Goal: Information Seeking & Learning: Learn about a topic

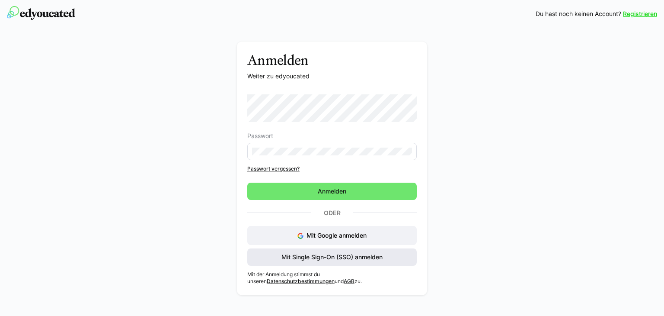
click at [316, 254] on span "Mit Single Sign-On (SSO) anmelden" at bounding box center [332, 257] width 104 height 9
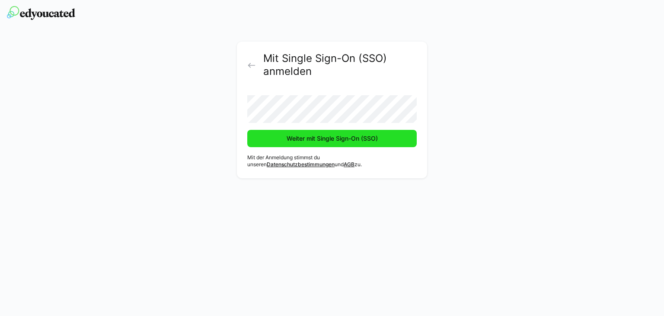
click at [340, 137] on span "Weiter mit Single Sign-On (SSO)" at bounding box center [332, 138] width 94 height 9
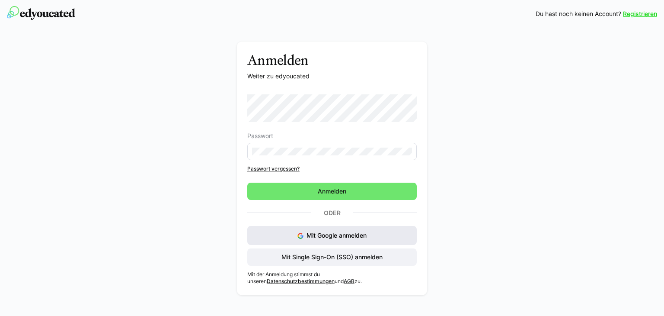
click at [348, 231] on button "Mit Google anmelden" at bounding box center [332, 235] width 170 height 19
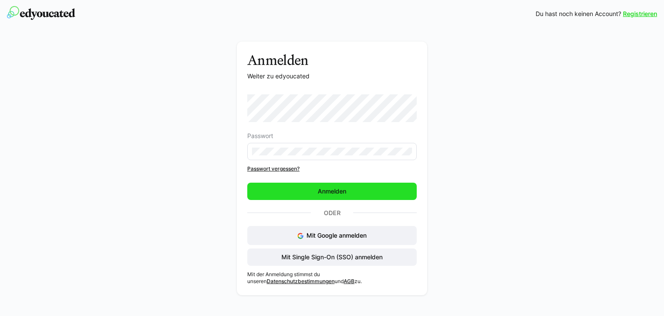
click at [340, 186] on span "Anmelden" at bounding box center [332, 191] width 170 height 17
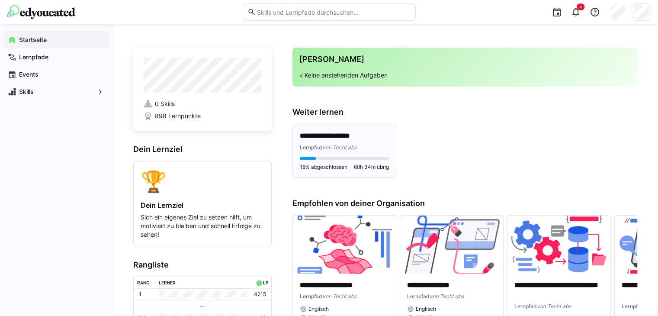
click at [371, 144] on div "Lernpfad von TechLabs" at bounding box center [344, 147] width 89 height 9
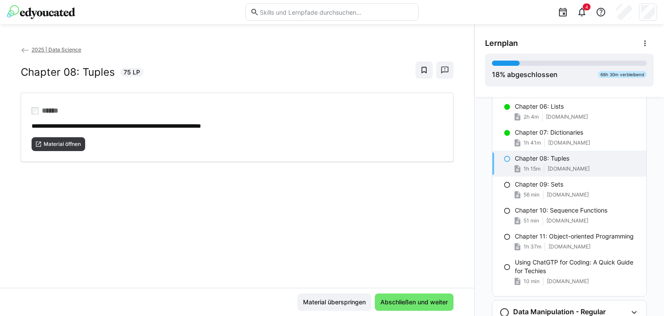
scroll to position [240, 0]
click at [401, 300] on span "Abschließen und weiter" at bounding box center [414, 302] width 70 height 9
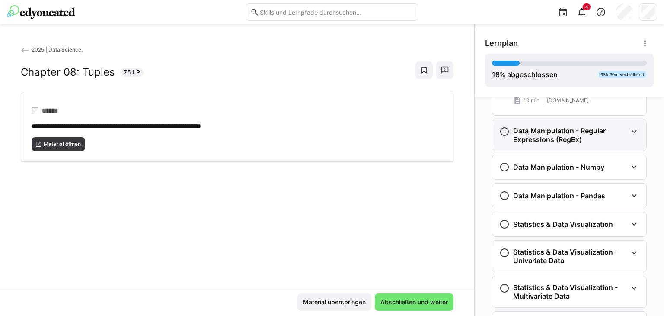
scroll to position [439, 0]
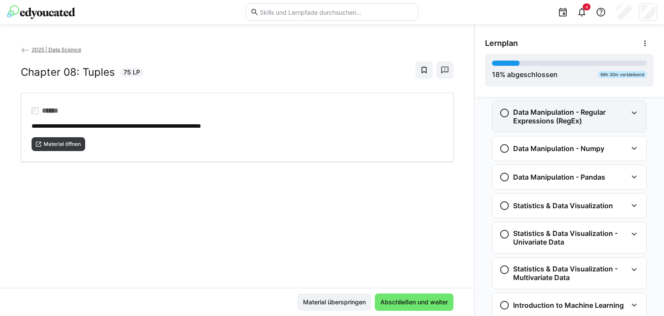
click at [597, 126] on div "Data Manipulation - Regular Expressions (RegEx)" at bounding box center [570, 116] width 154 height 31
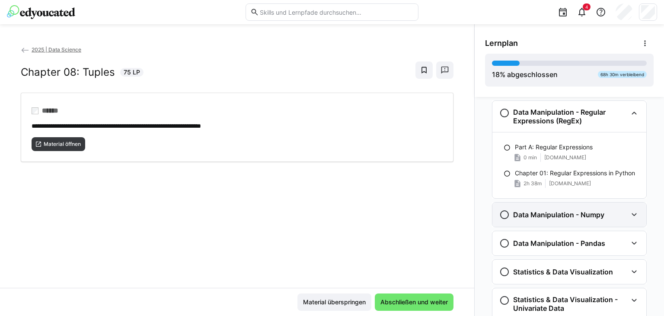
click at [585, 212] on h3 "Data Manipulation - Numpy" at bounding box center [558, 214] width 91 height 9
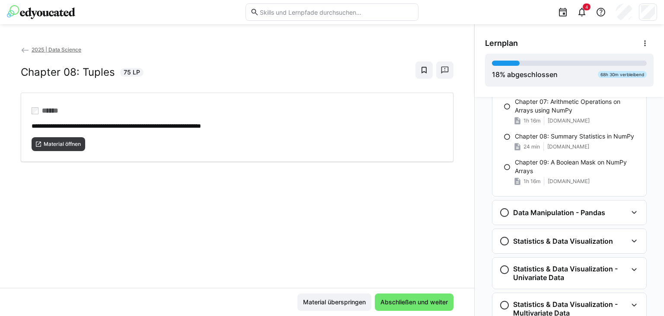
scroll to position [811, 0]
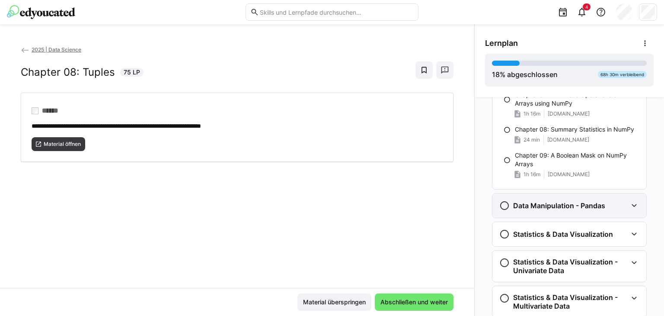
click at [587, 206] on h3 "Data Manipulation - Pandas" at bounding box center [559, 205] width 92 height 9
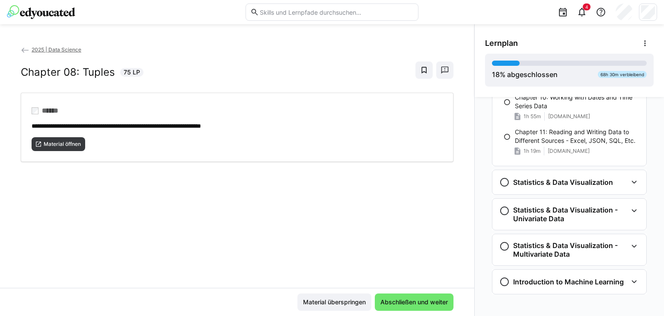
scroll to position [1279, 0]
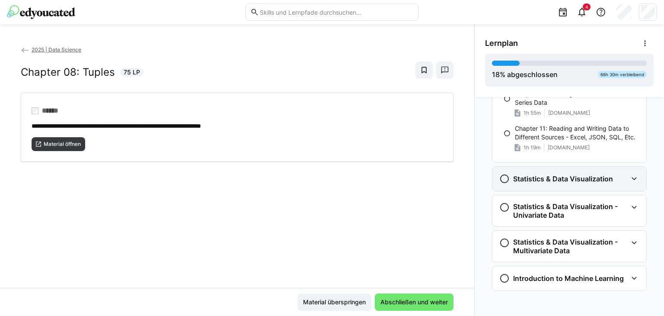
click at [589, 183] on div "Statistics & Data Visualization" at bounding box center [570, 179] width 154 height 24
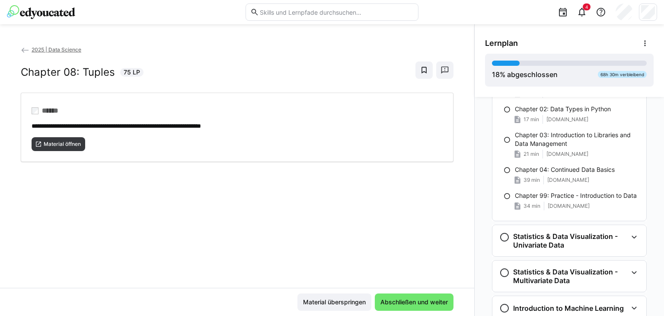
scroll to position [1475, 0]
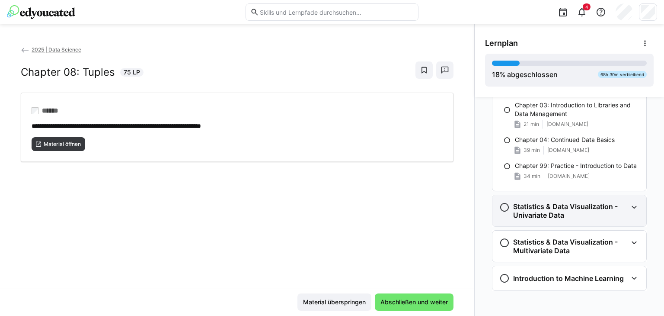
click at [591, 202] on h3 "Statistics & Data Visualization - Univariate Data" at bounding box center [570, 210] width 114 height 17
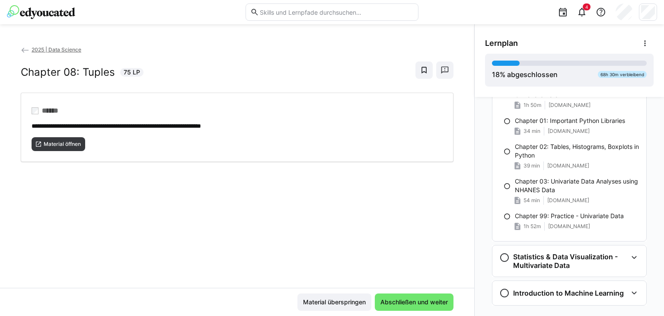
scroll to position [1670, 0]
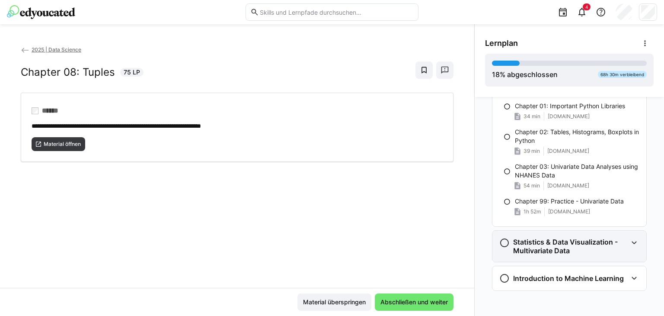
click at [582, 238] on h3 "Statistics & Data Visualization - Multivariate Data" at bounding box center [570, 245] width 114 height 17
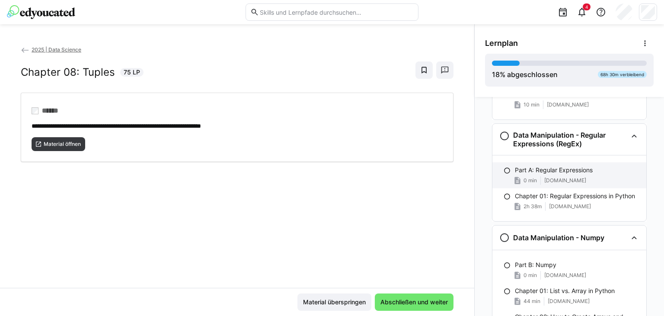
scroll to position [417, 0]
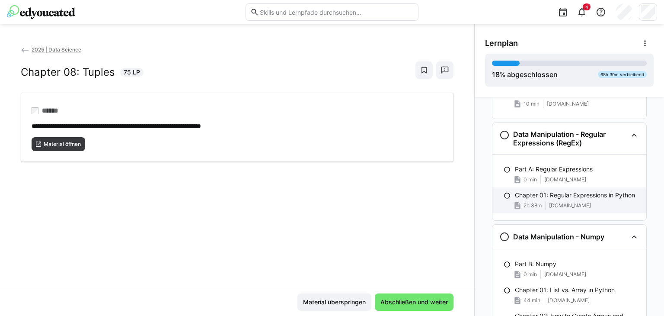
drag, startPoint x: 567, startPoint y: 215, endPoint x: 567, endPoint y: 201, distance: 13.8
click at [567, 201] on div "Part A: Regular Expressions 0 min swamp-shoe-95f.notion.site Chapter 01: Regula…" at bounding box center [570, 187] width 154 height 66
click at [567, 201] on div "2h 38m swamp-shoe-95f.notion.site" at bounding box center [577, 205] width 125 height 9
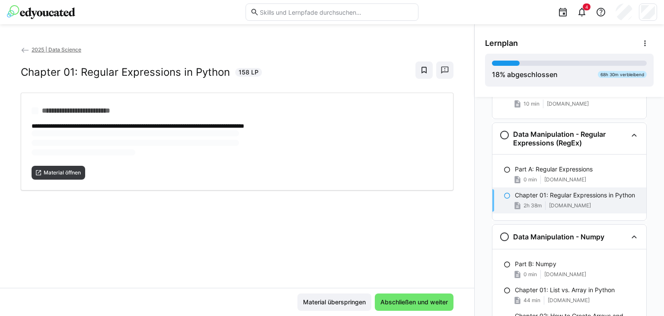
scroll to position [442, 0]
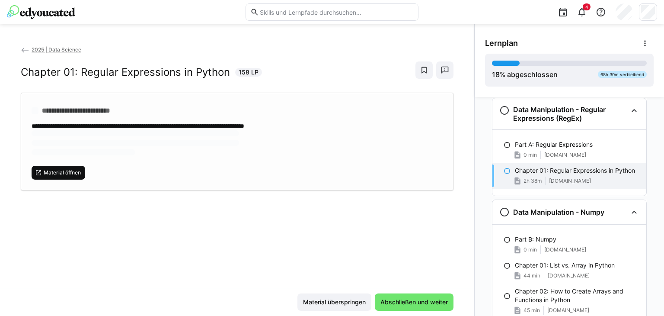
click at [69, 173] on span "Material öffnen" at bounding box center [62, 172] width 39 height 7
